Goal: Task Accomplishment & Management: Use online tool/utility

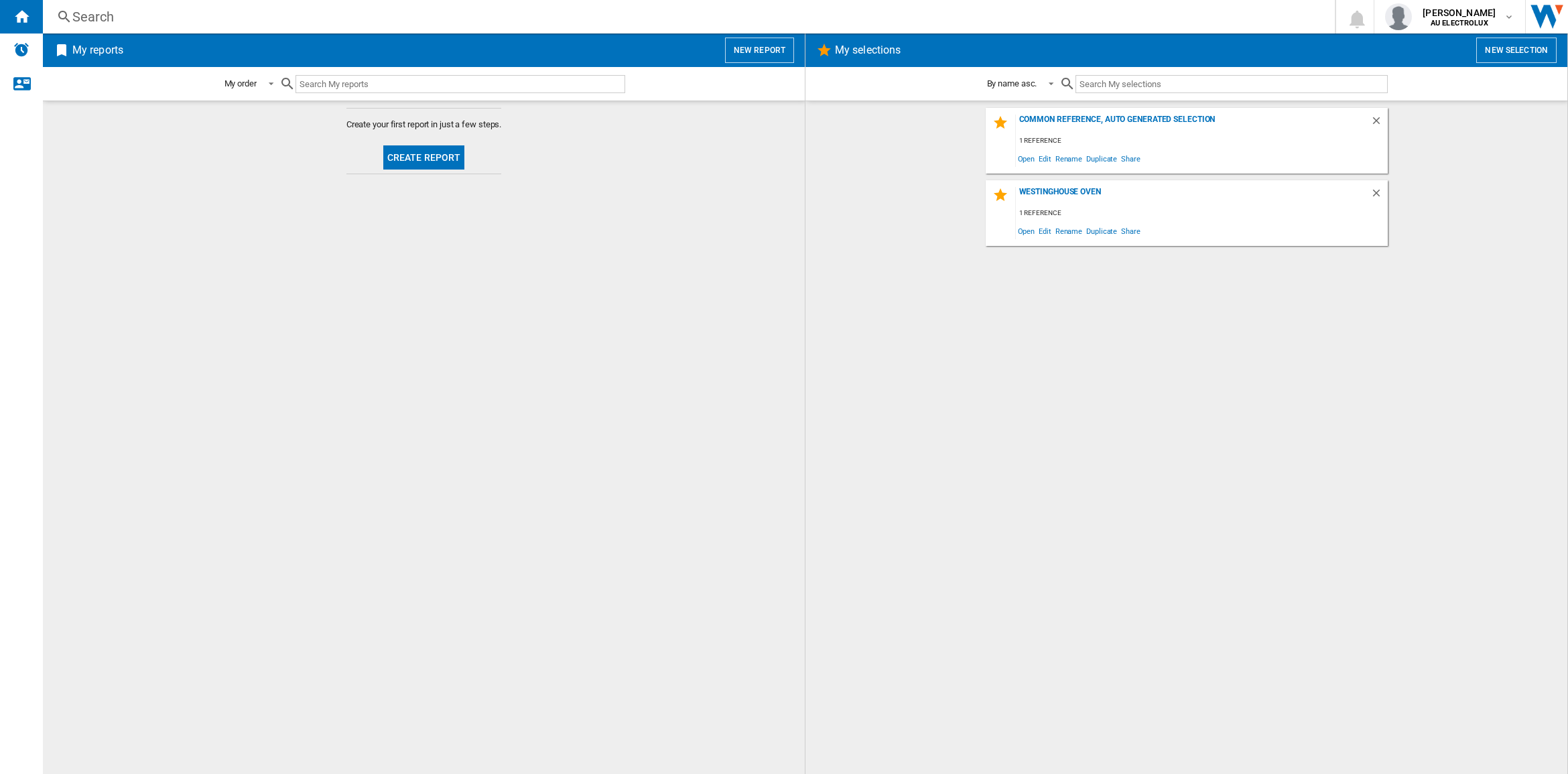
click at [441, 168] on button "Create report" at bounding box center [424, 157] width 82 height 24
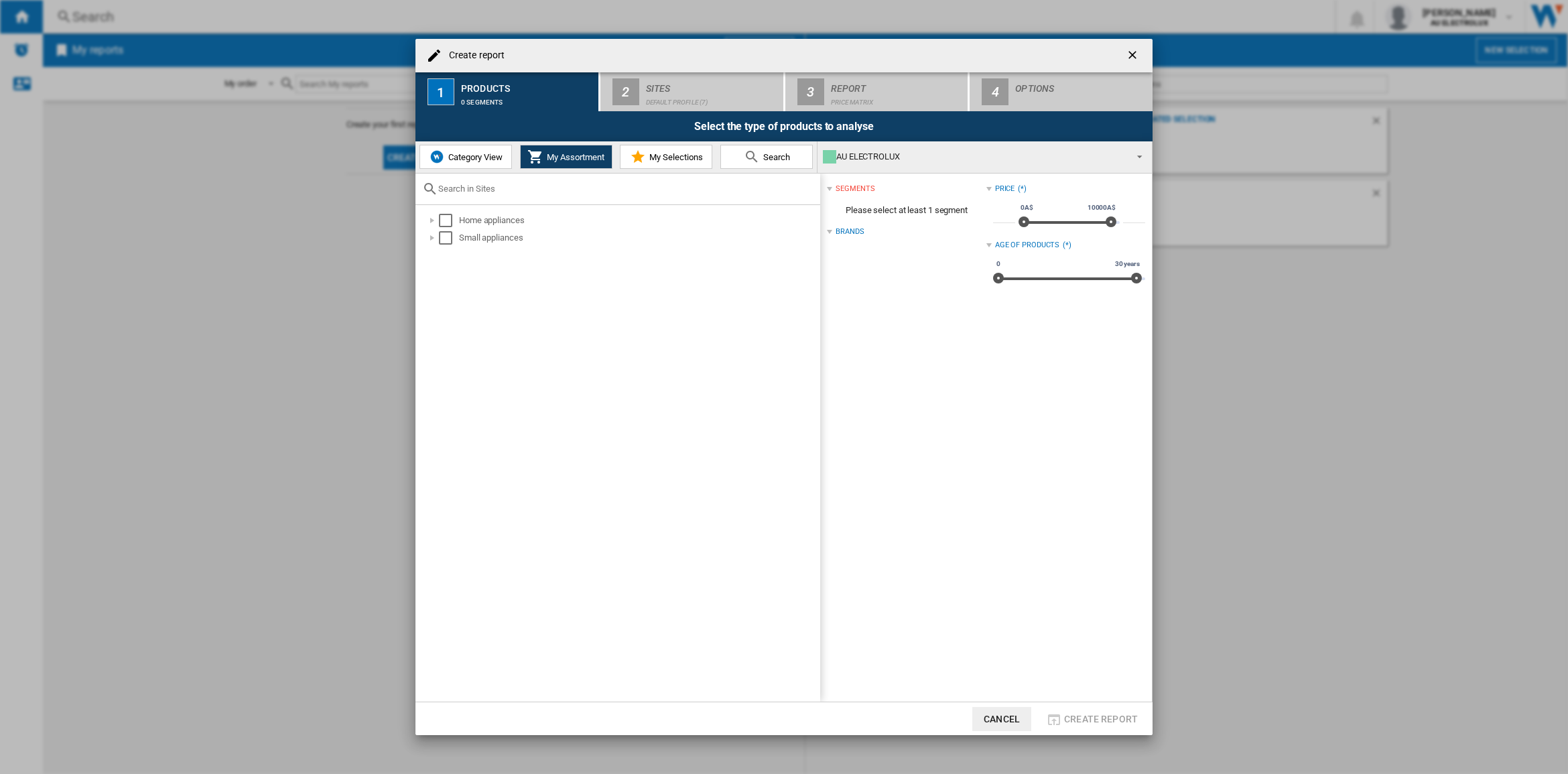
click at [470, 158] on span "Category View" at bounding box center [474, 156] width 58 height 10
click at [431, 233] on div at bounding box center [426, 238] width 14 height 14
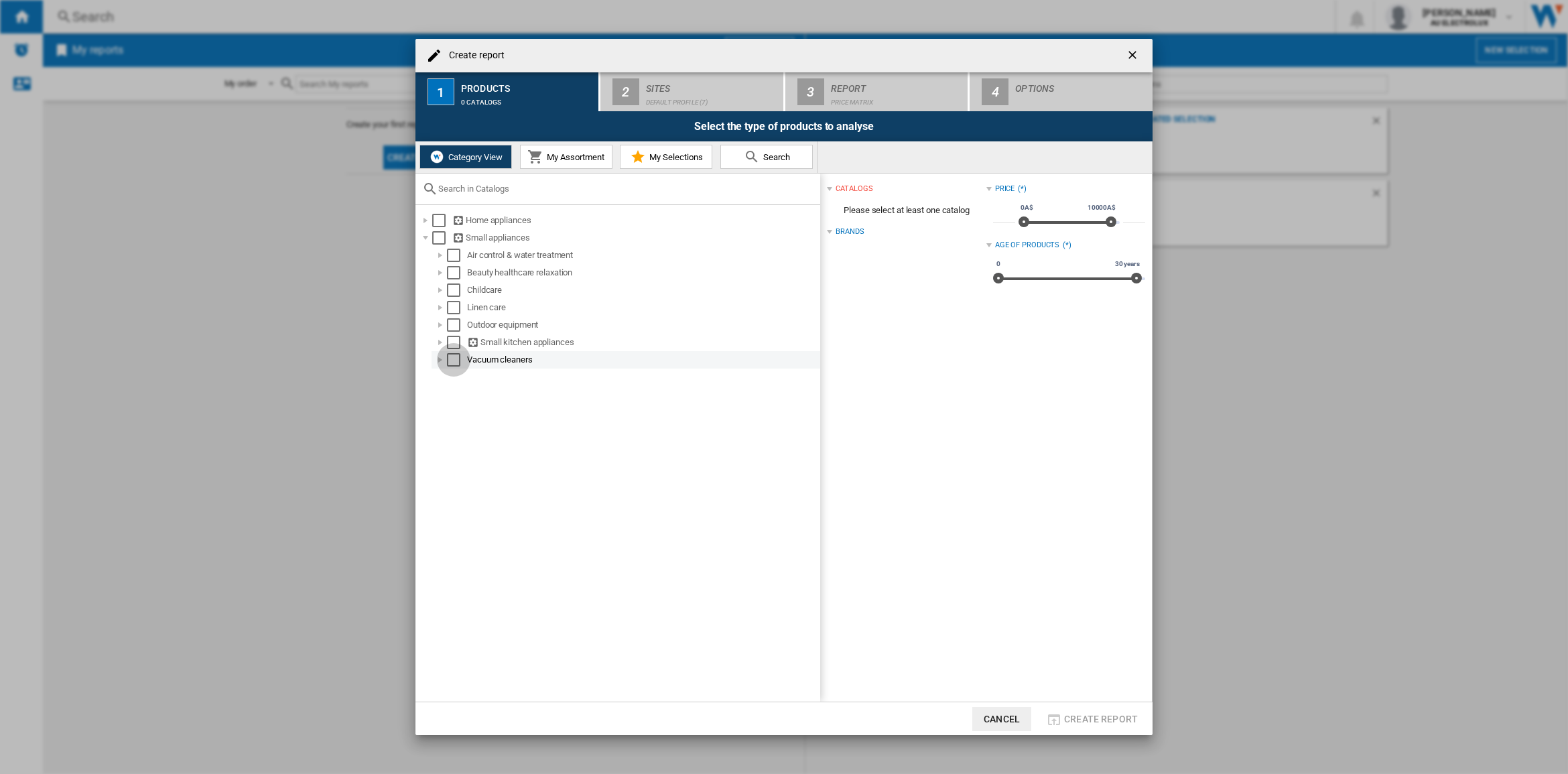
click at [456, 357] on div "Select" at bounding box center [454, 360] width 14 height 14
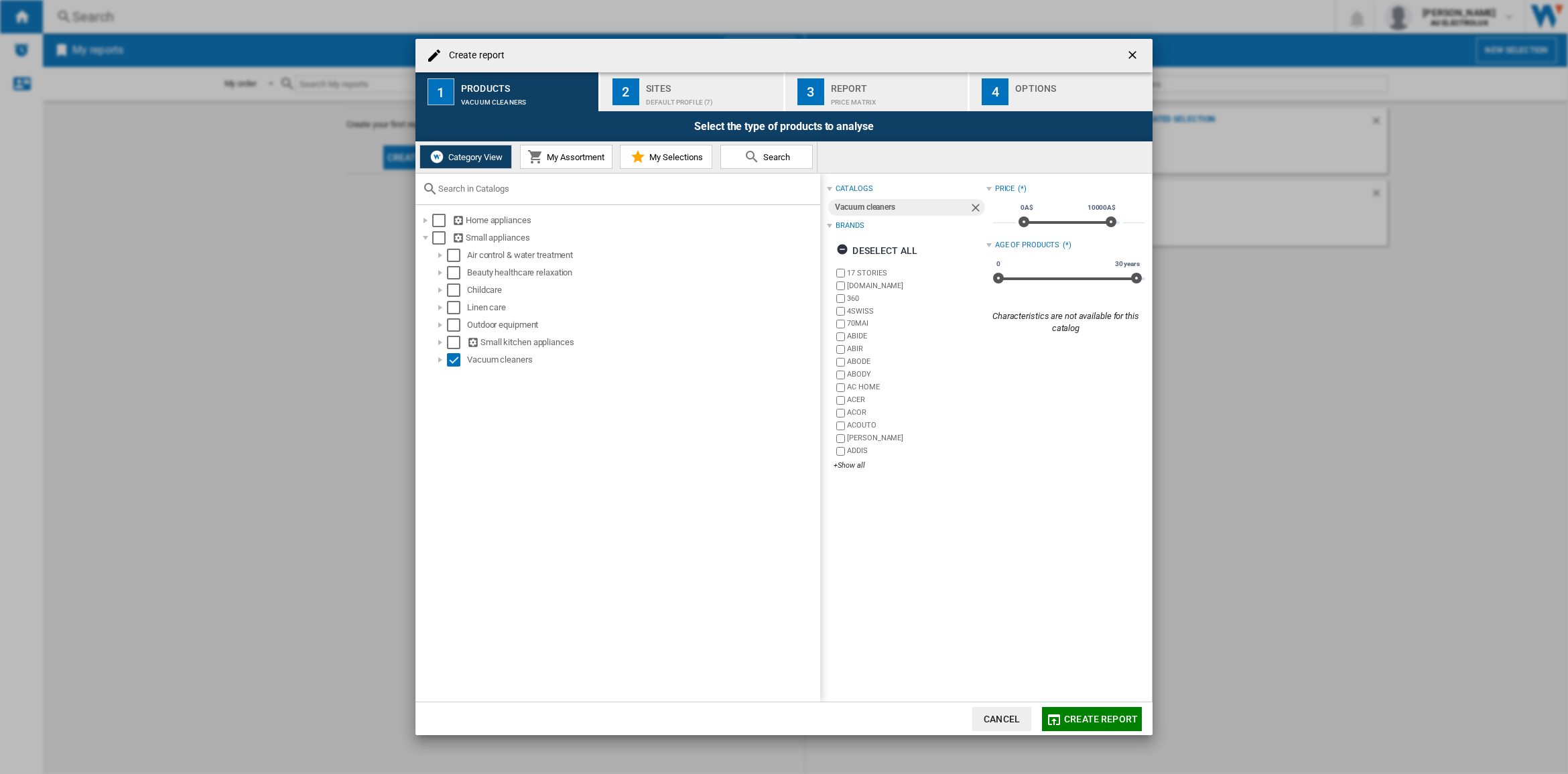
click at [661, 90] on div "Sites" at bounding box center [712, 84] width 132 height 14
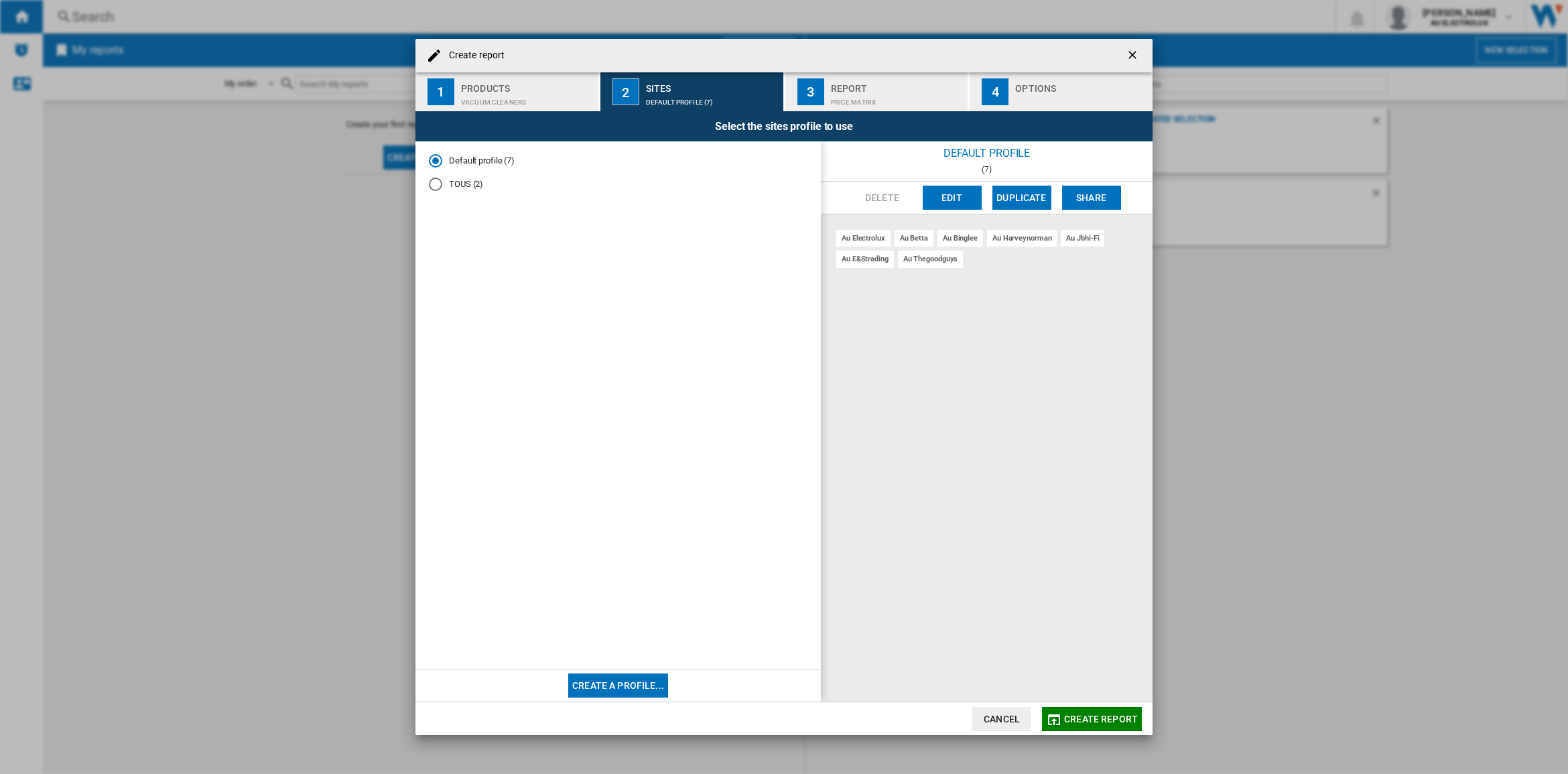
click at [957, 199] on button "Edit" at bounding box center [952, 197] width 59 height 24
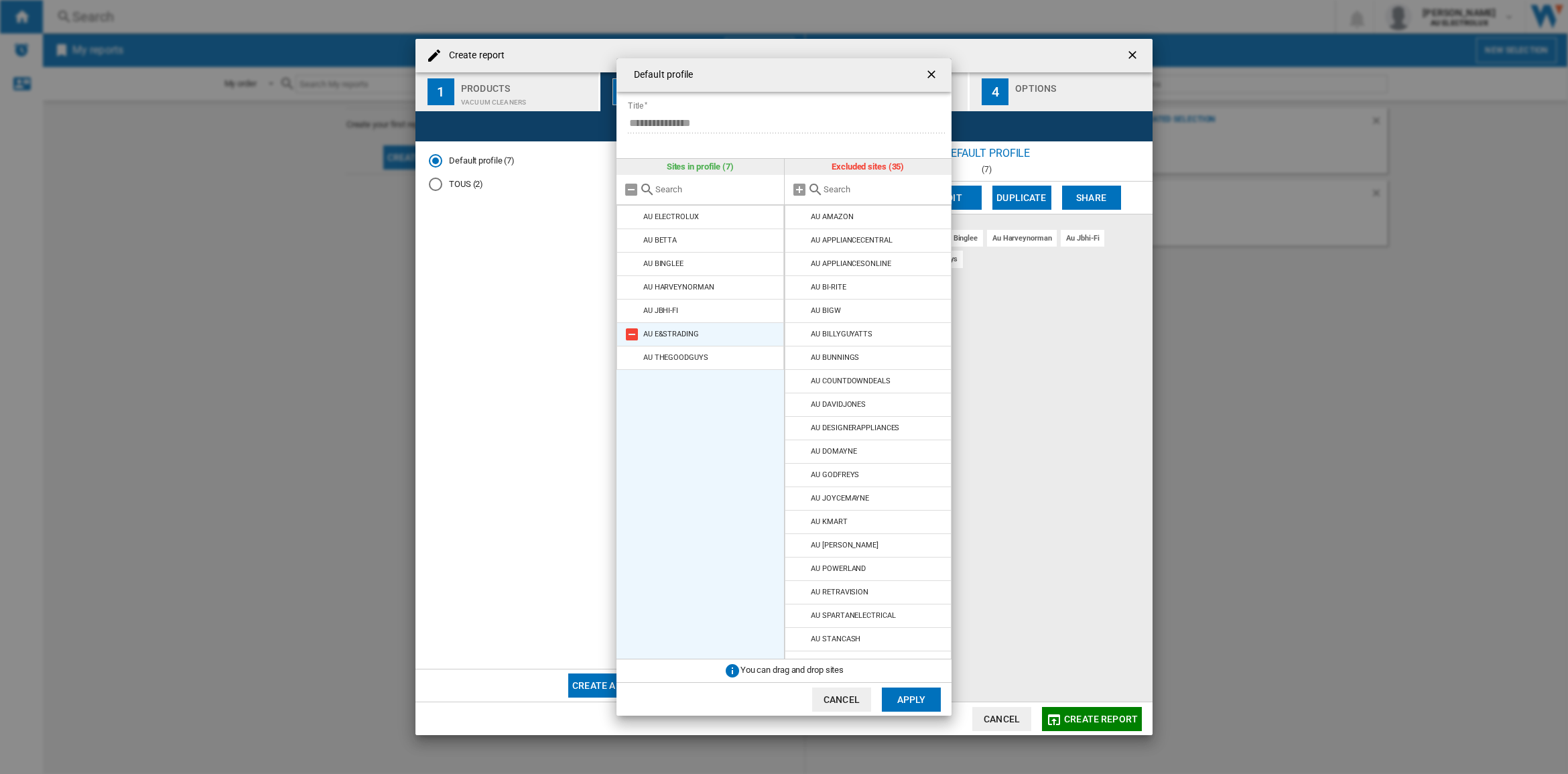
click at [632, 333] on md-icon at bounding box center [632, 334] width 16 height 16
click at [919, 699] on button "Apply" at bounding box center [911, 700] width 59 height 24
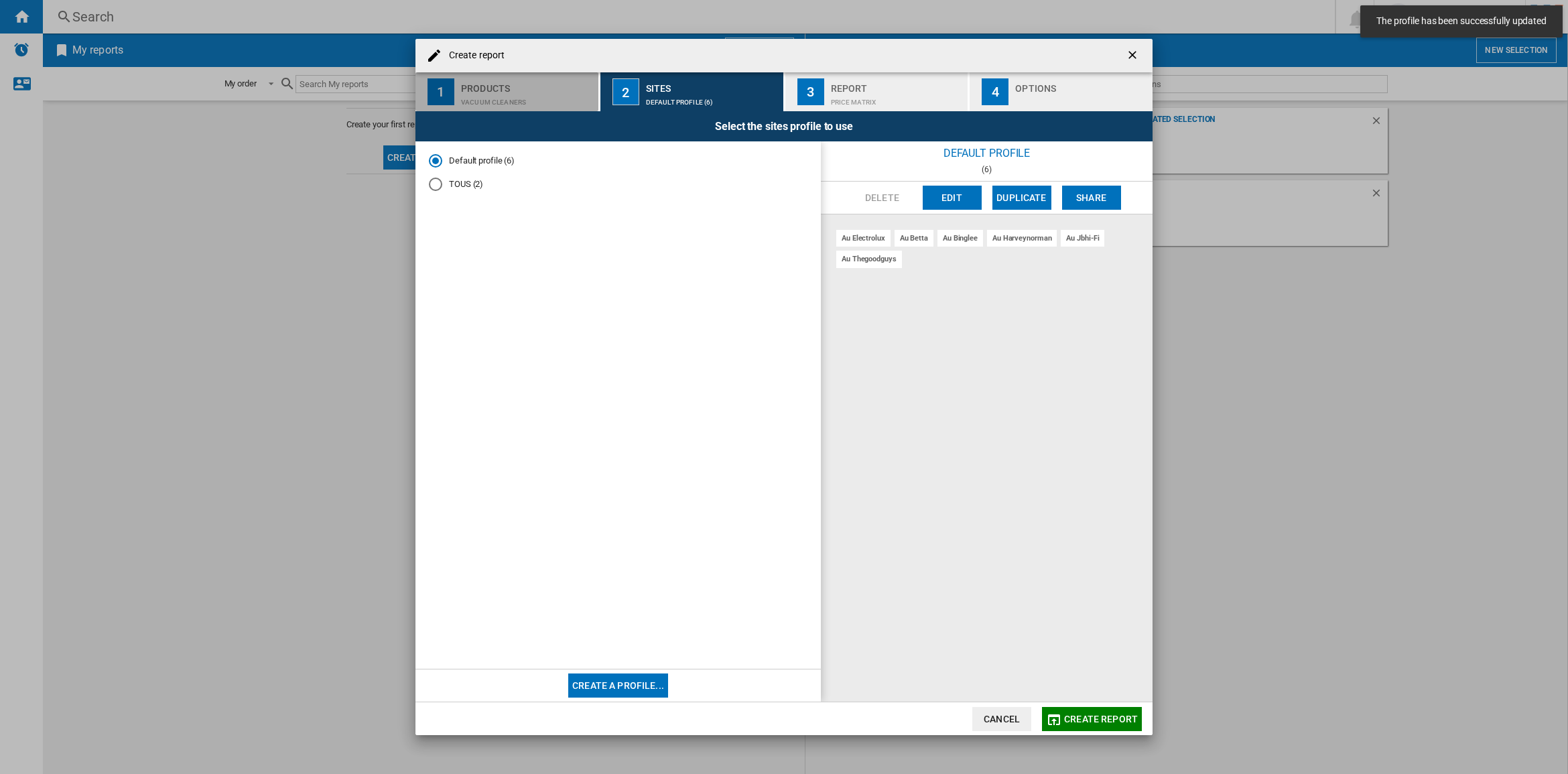
click at [534, 94] on div "Vacuum cleaners" at bounding box center [527, 99] width 132 height 14
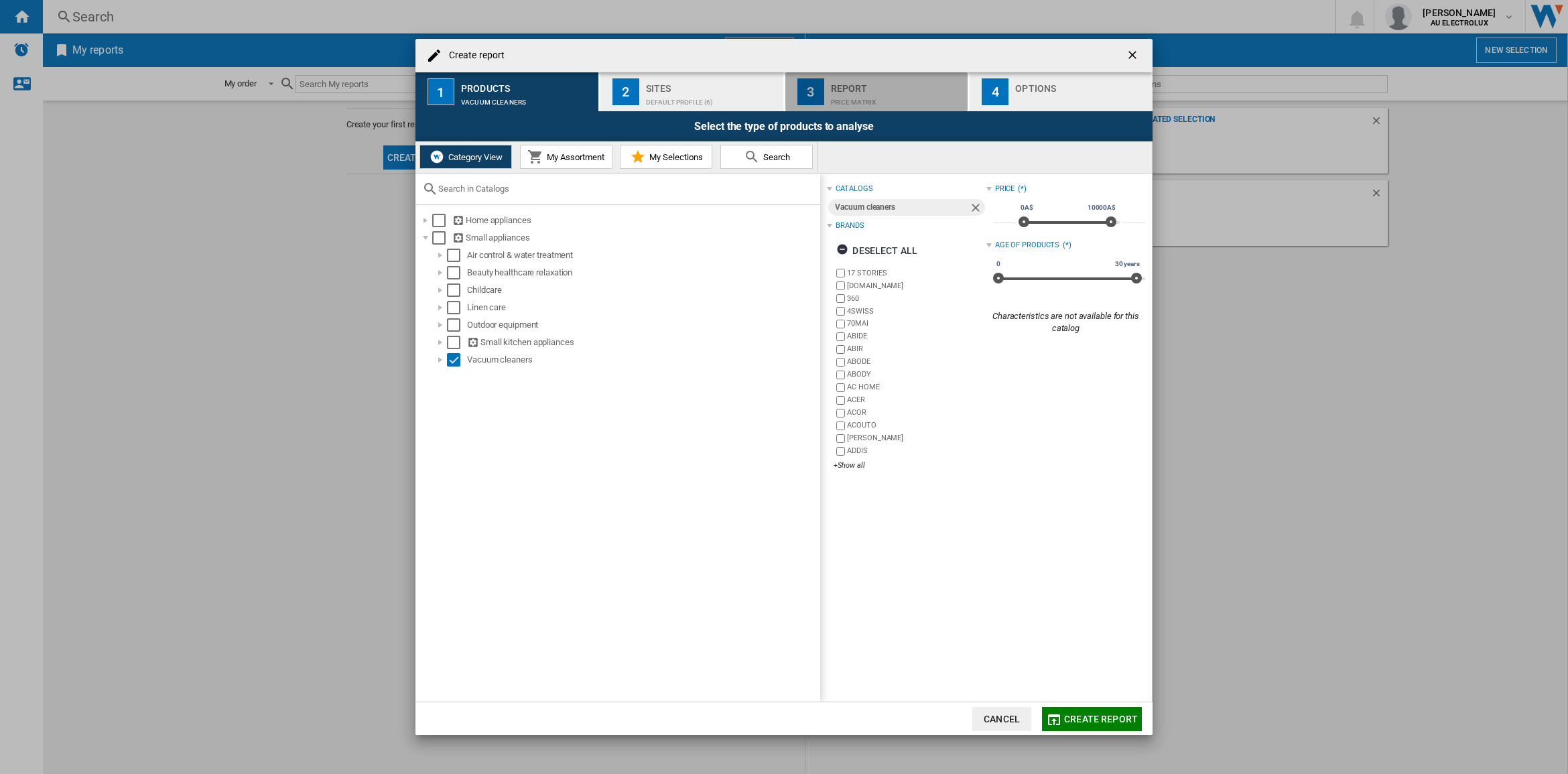
click at [848, 87] on div "Report" at bounding box center [897, 84] width 132 height 14
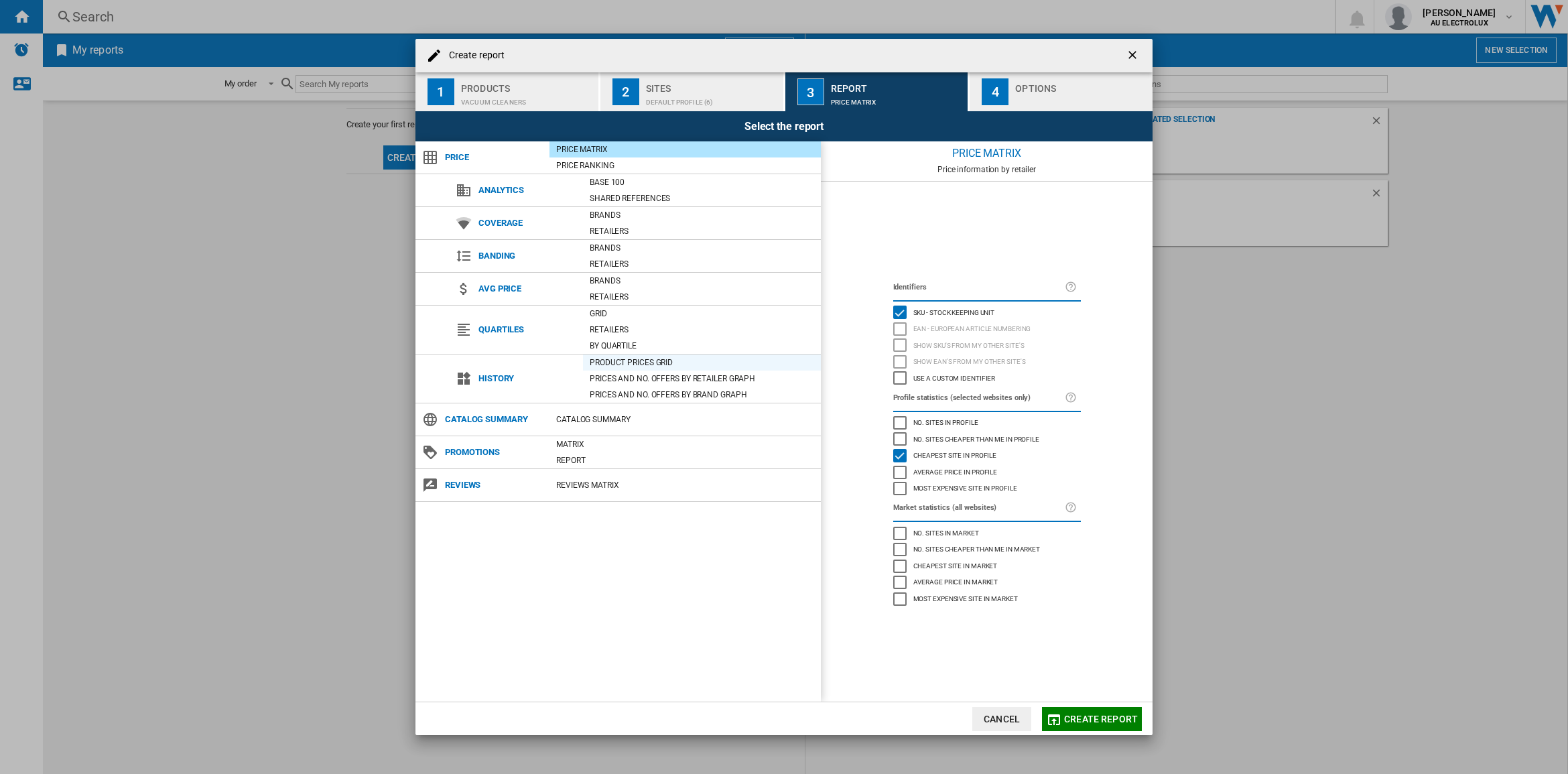
click at [654, 359] on div "Product prices grid" at bounding box center [702, 363] width 238 height 14
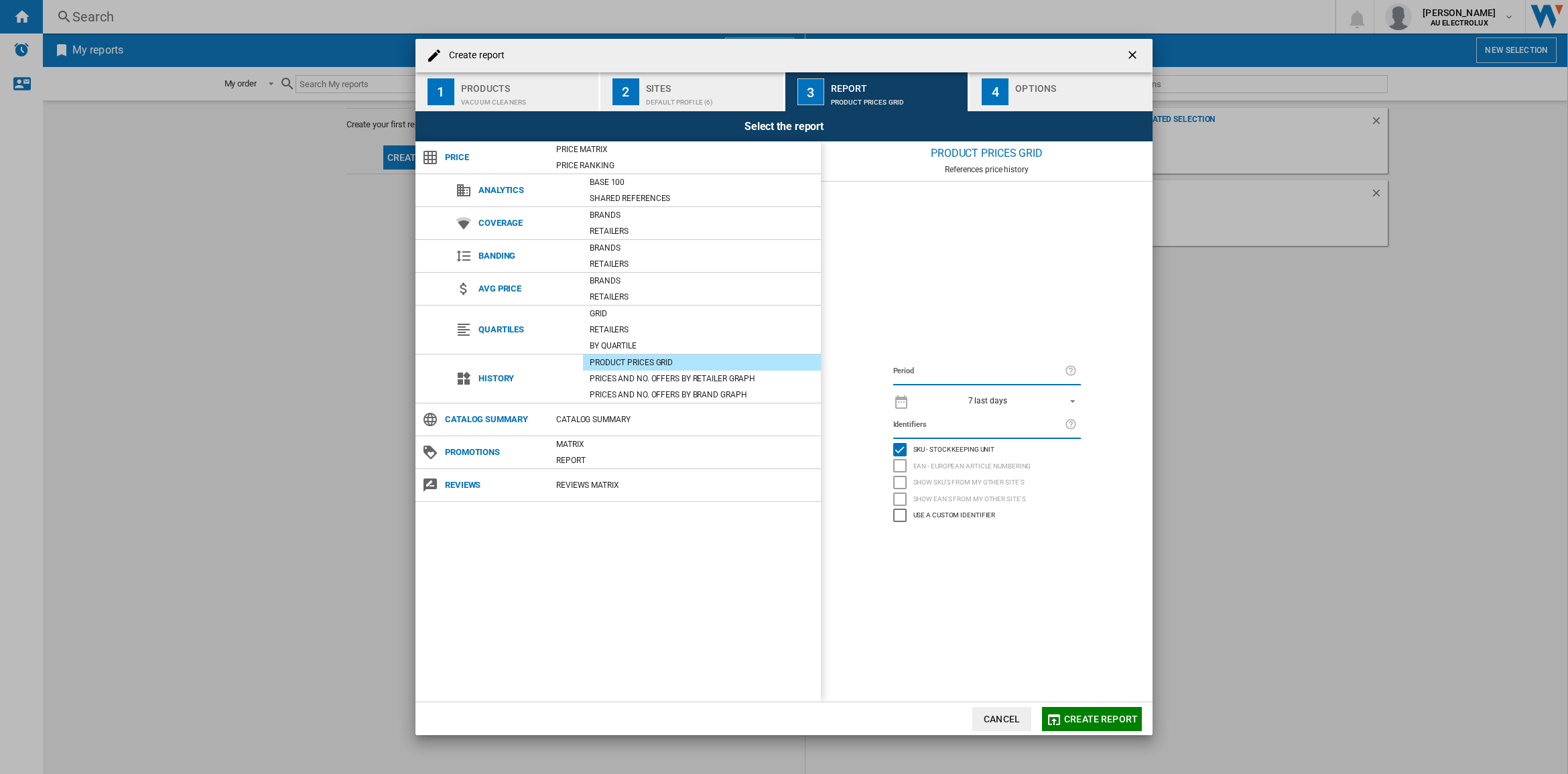
click at [1040, 400] on span "7 last days" at bounding box center [987, 401] width 140 height 11
click at [972, 560] on md-option "32 last weeks" at bounding box center [999, 560] width 186 height 20
click at [1082, 719] on span "Create report" at bounding box center [1100, 719] width 74 height 11
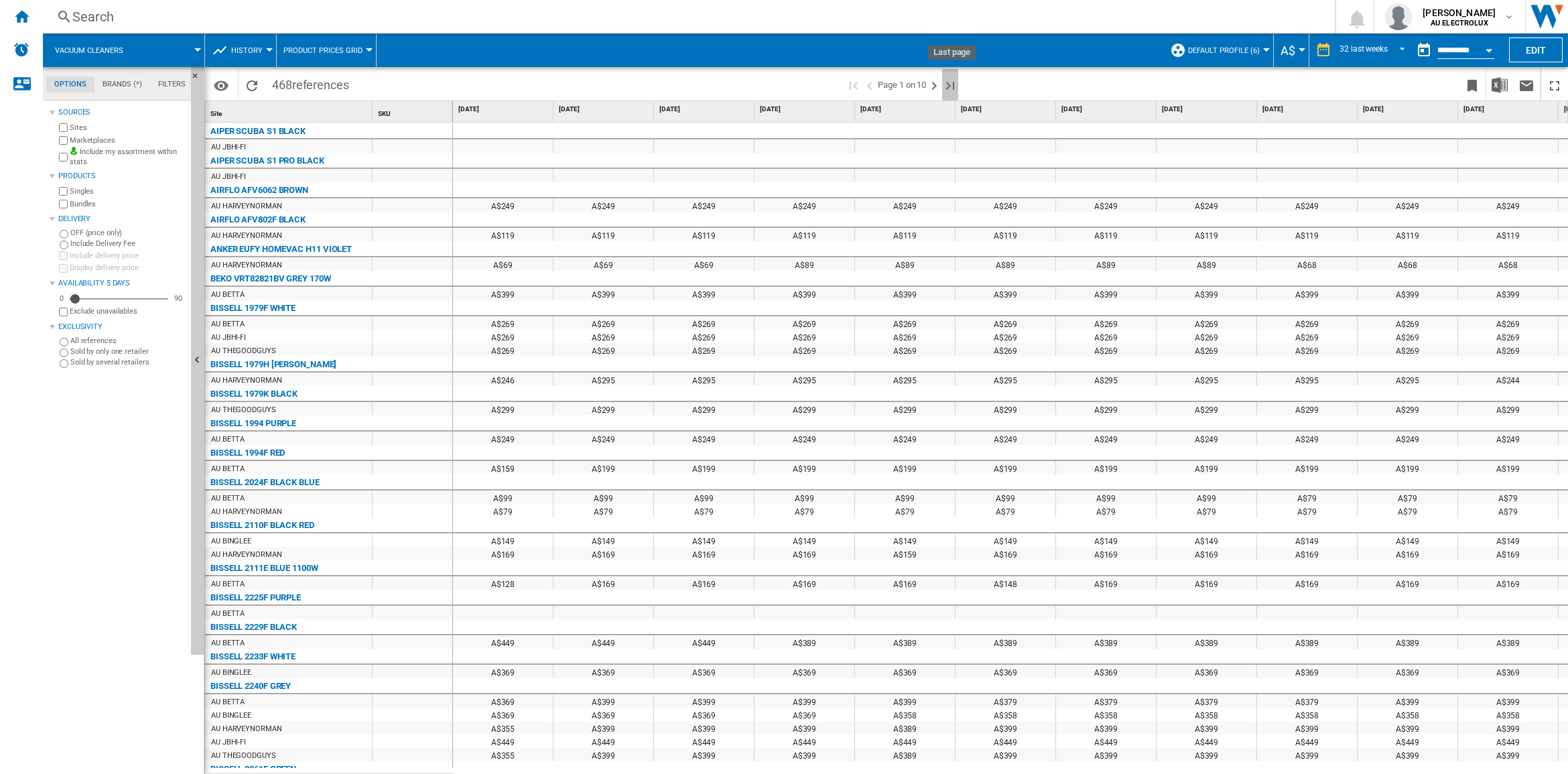
click at [948, 81] on ng-md-icon "Last page" at bounding box center [950, 85] width 16 height 16
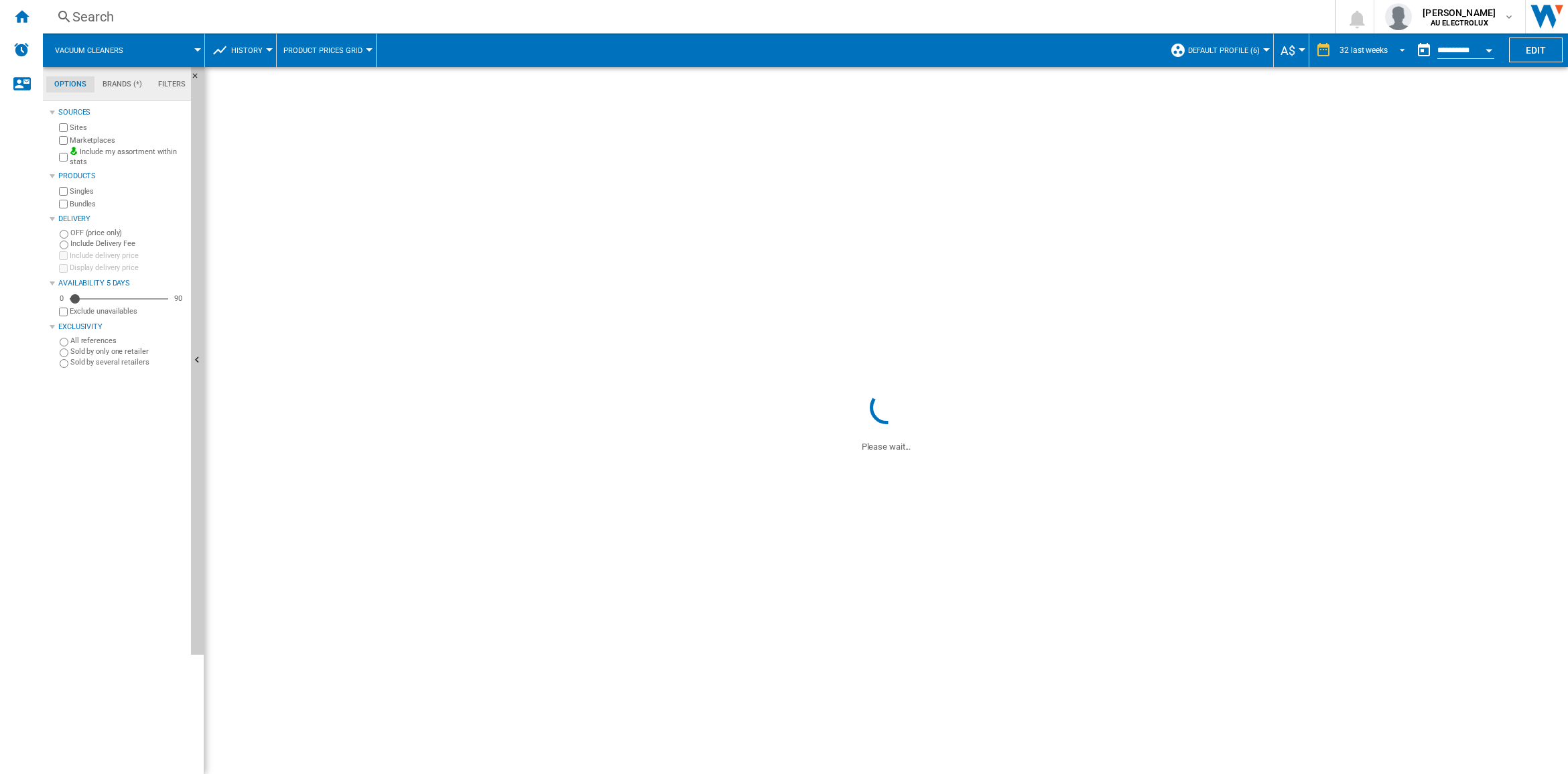
click at [1357, 49] on div "32 last weeks" at bounding box center [1364, 50] width 49 height 9
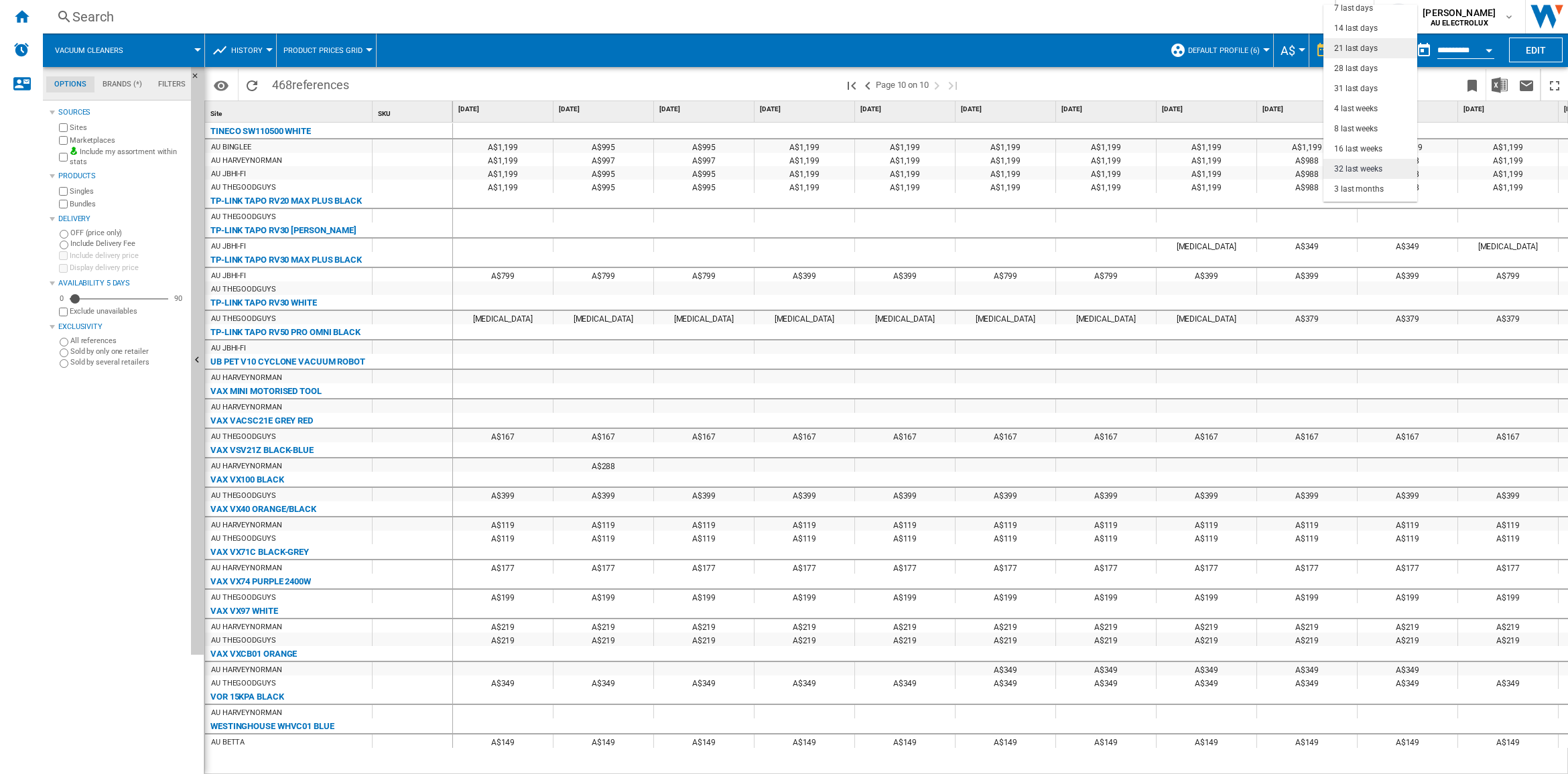
scroll to position [1, 0]
click at [1358, 71] on div "21 last days" at bounding box center [1355, 74] width 43 height 11
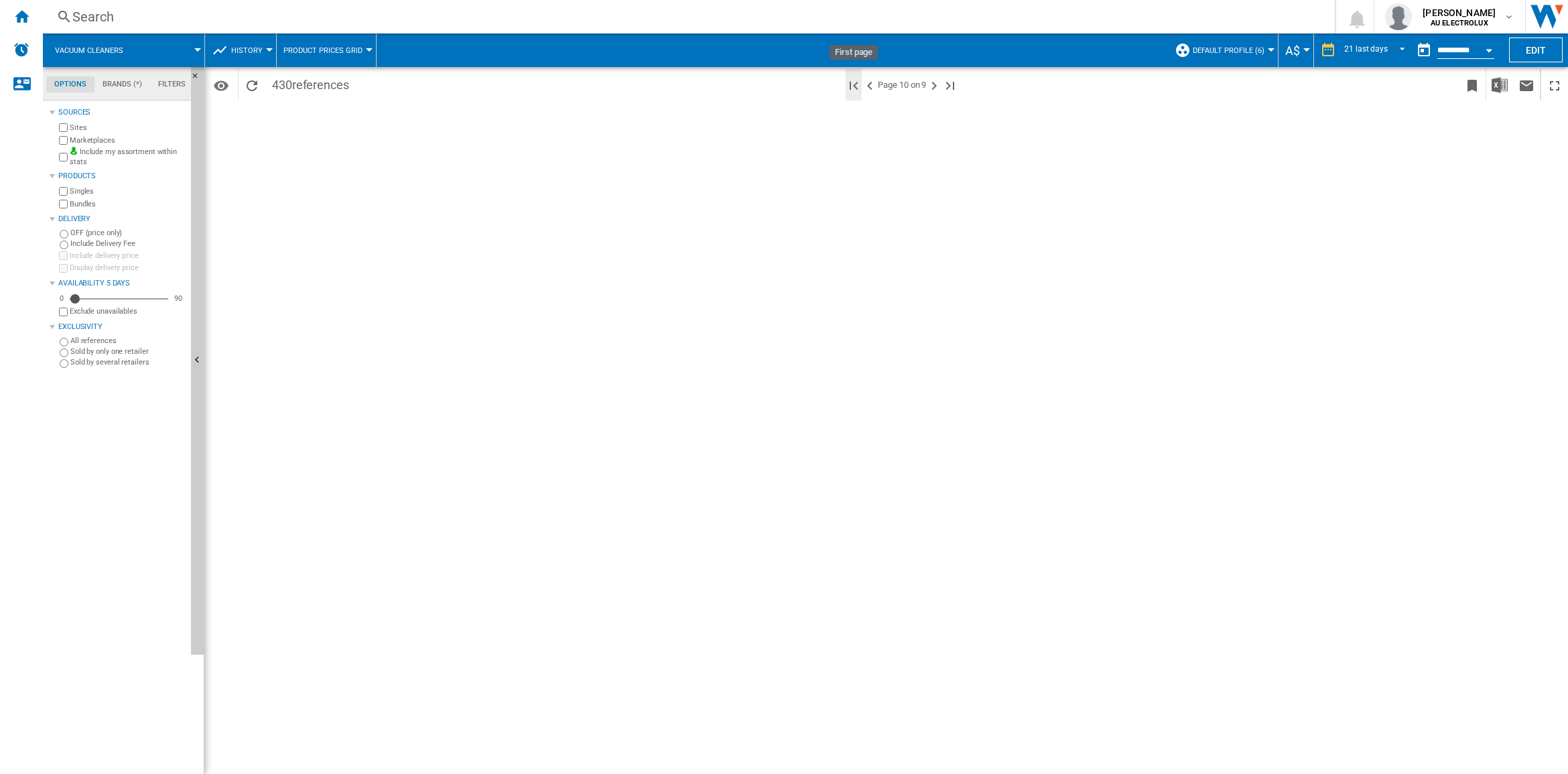
click at [855, 84] on ng-md-icon "First page" at bounding box center [853, 85] width 16 height 16
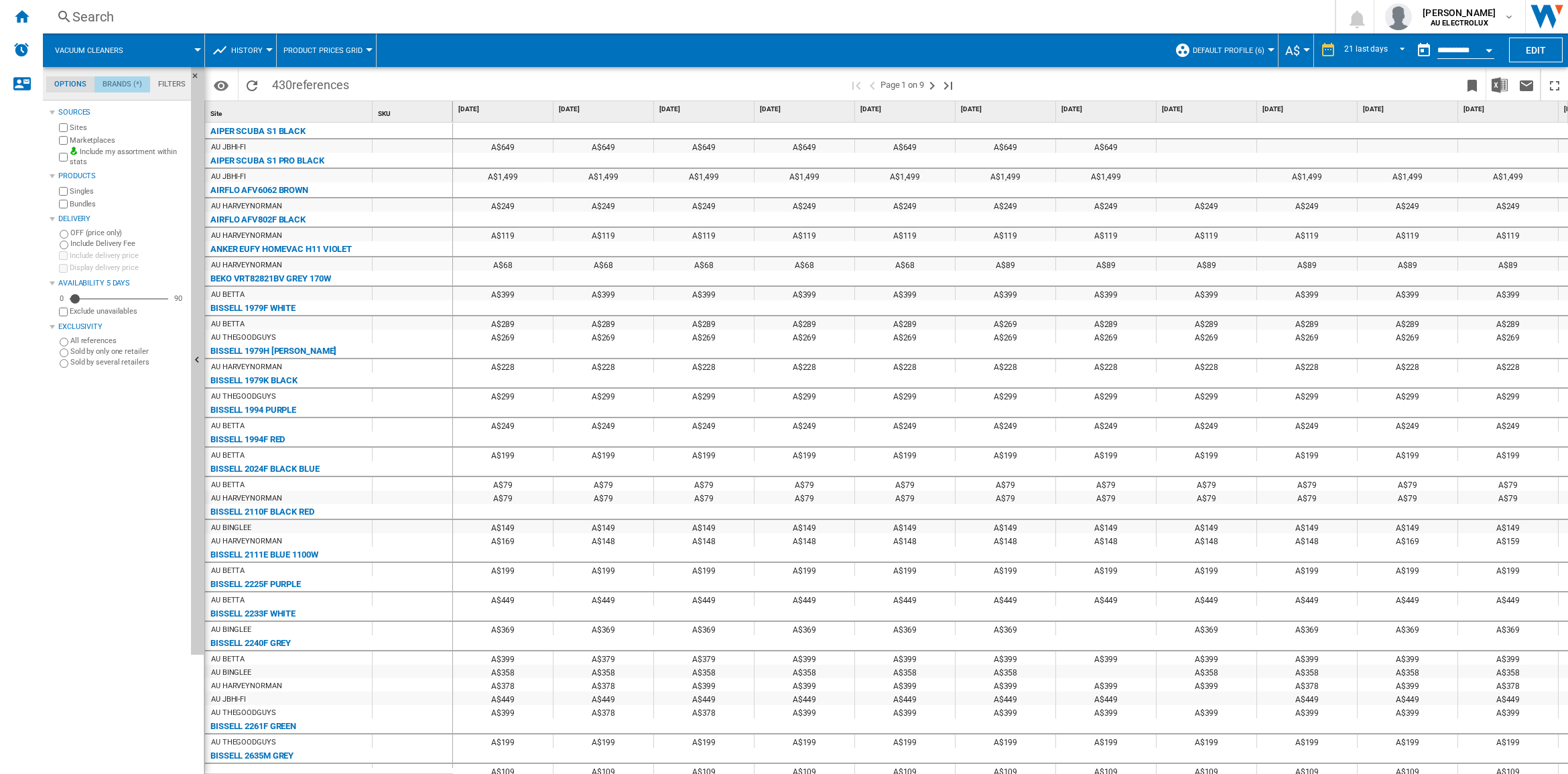
click at [138, 79] on md-tab-item "Brands (*)" at bounding box center [121, 84] width 55 height 16
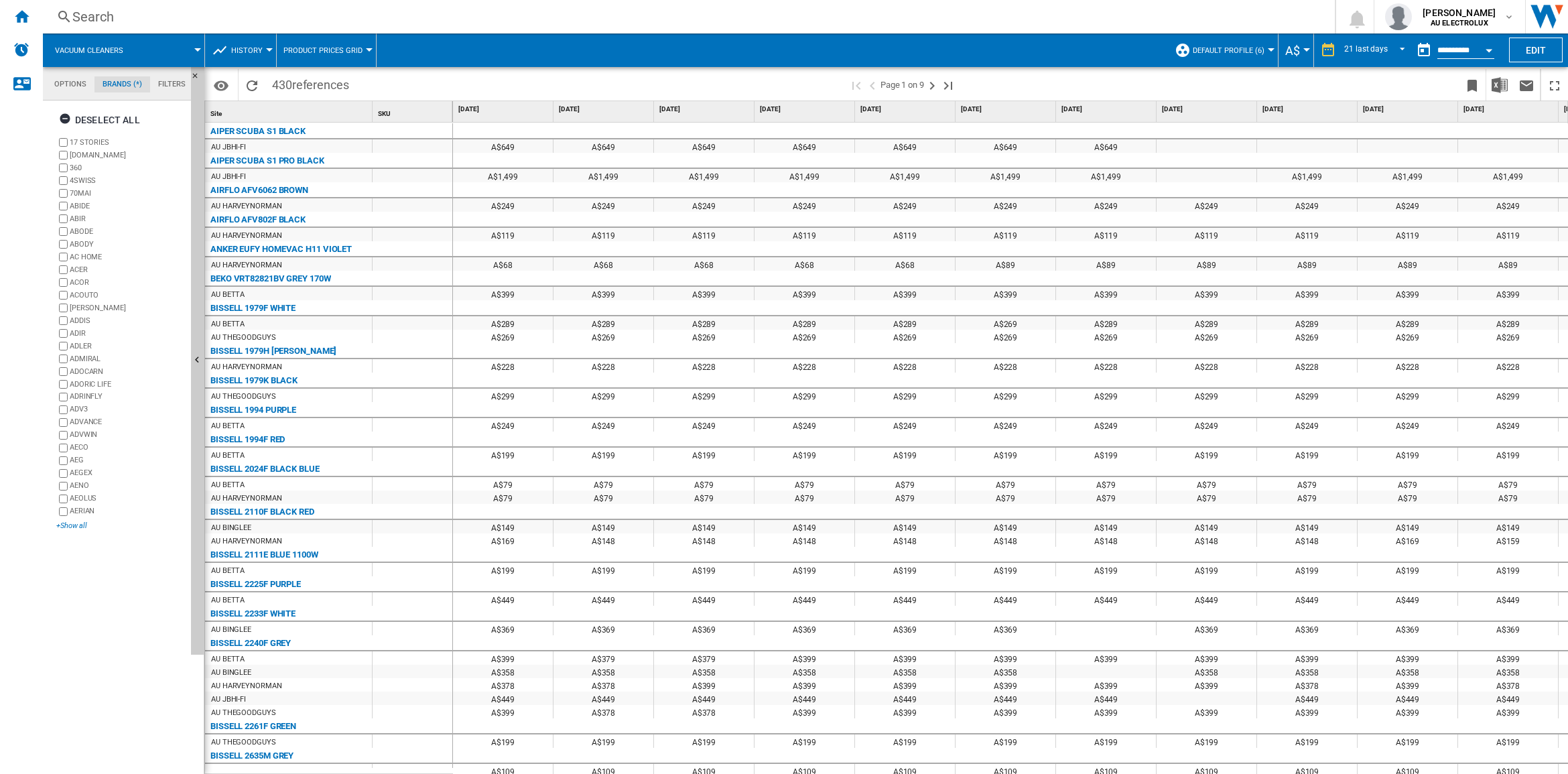
click at [77, 528] on div "+Show all" at bounding box center [121, 526] width 129 height 10
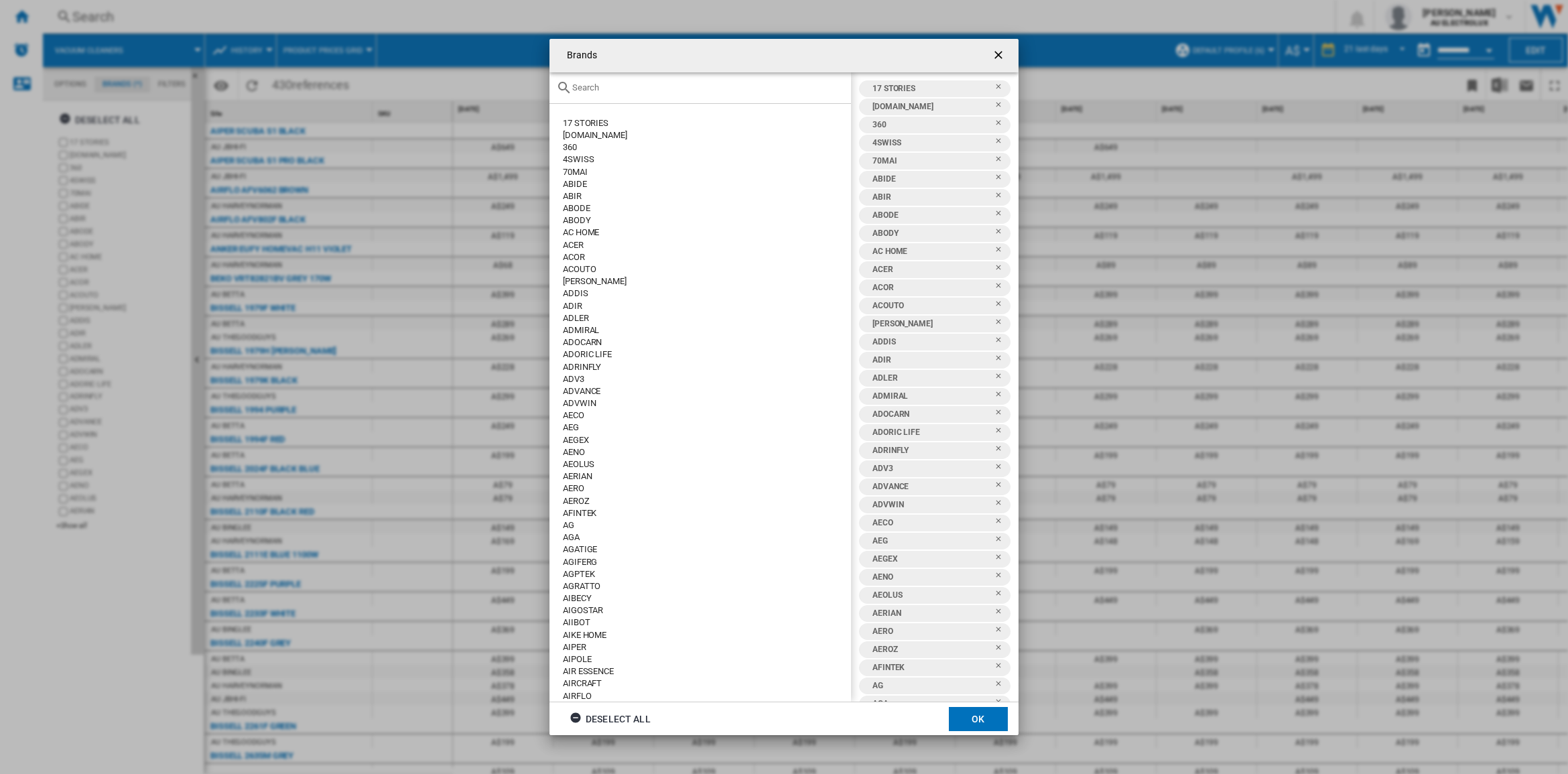
click at [990, 52] on button "button" at bounding box center [999, 55] width 27 height 27
